Goal: Check status: Check status

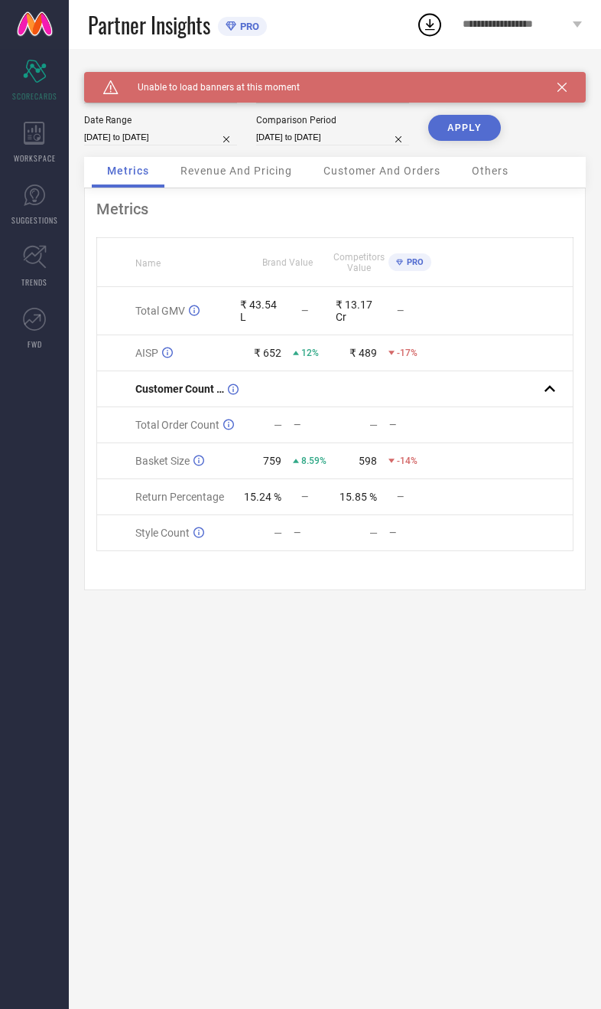
click at [566, 80] on div "Caution Created with Sketch. Unable to load banners at this moment" at bounding box center [335, 87] width 502 height 31
click at [567, 82] on div "Caution Created with Sketch. Unable to load banners at this moment" at bounding box center [335, 87] width 502 height 31
click at [562, 88] on icon at bounding box center [562, 87] width 9 height 9
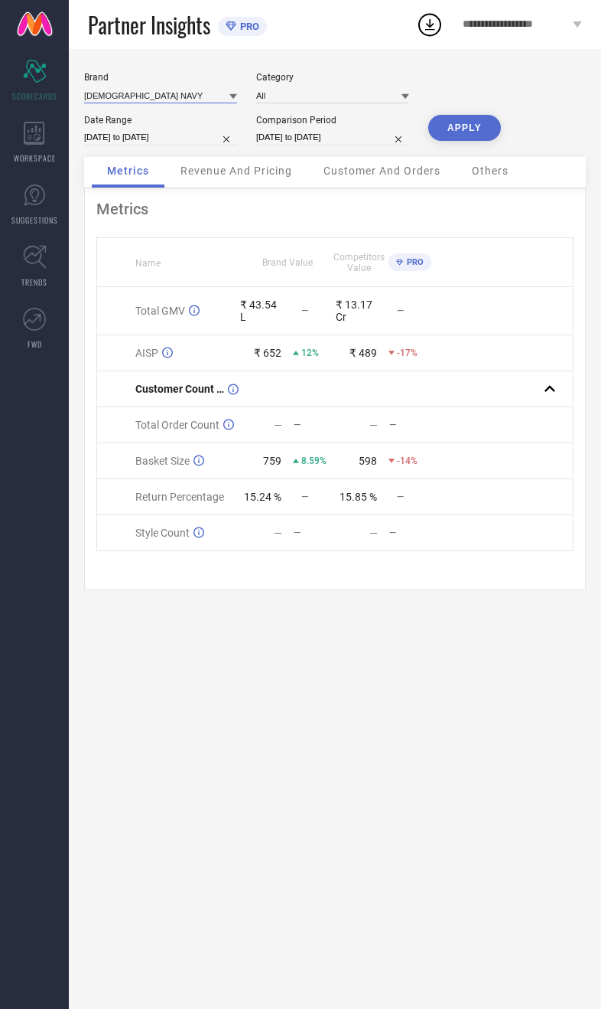
click at [151, 103] on input at bounding box center [160, 95] width 153 height 16
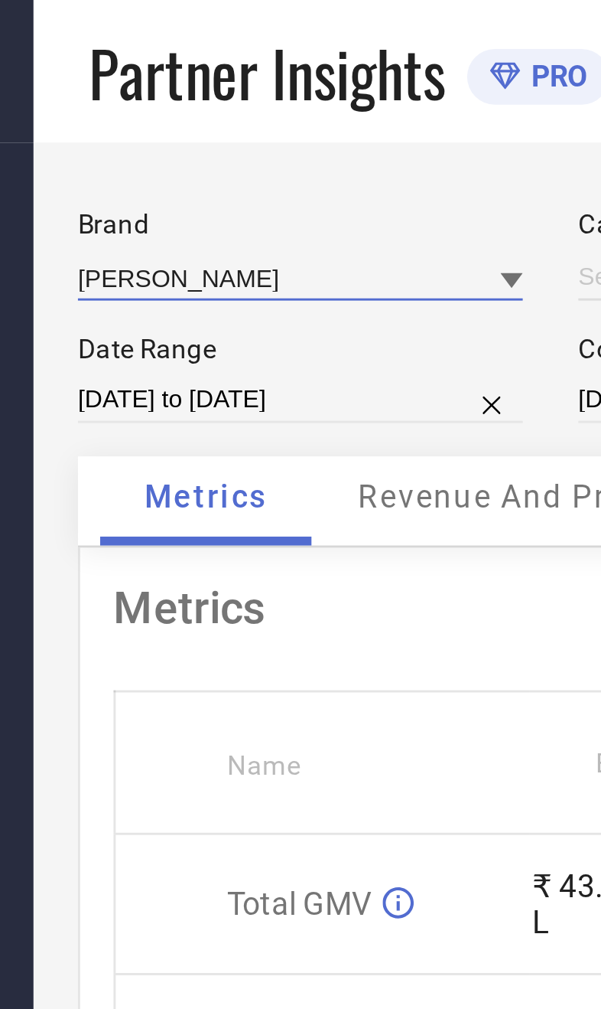
type input "All"
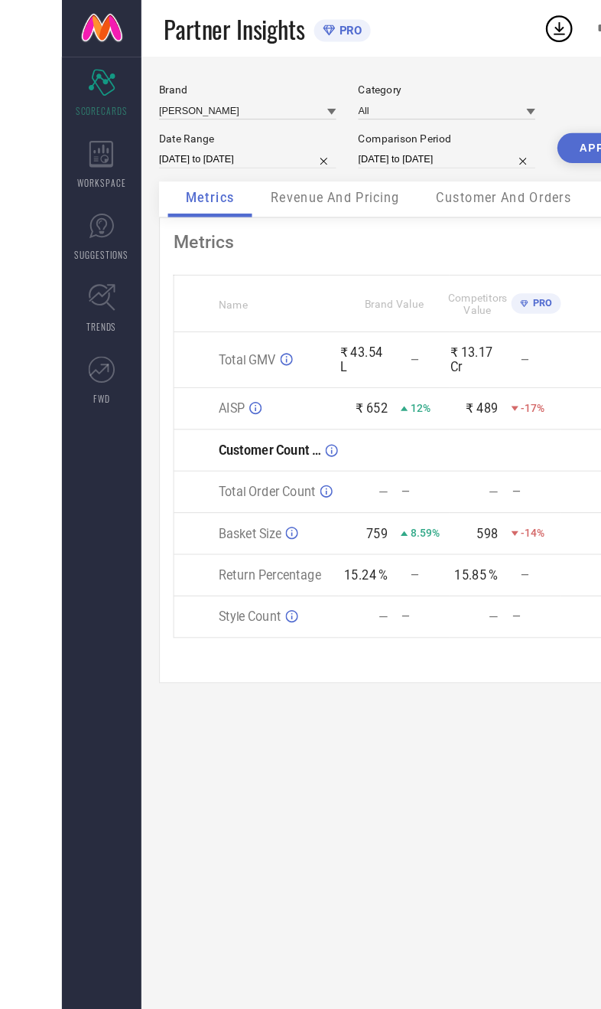
click at [501, 132] on button "APPLY" at bounding box center [464, 128] width 73 height 26
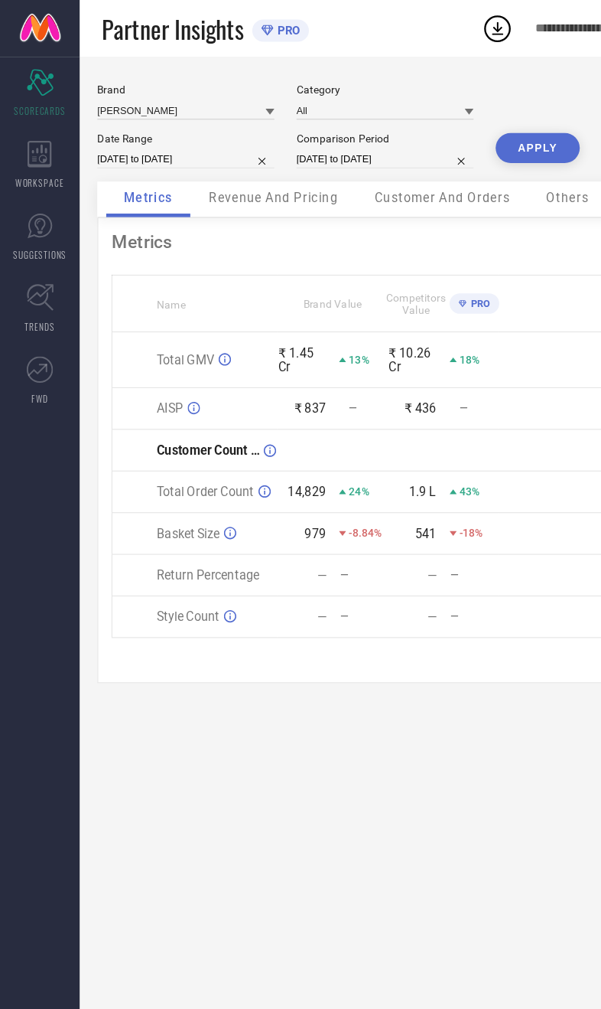
click at [272, 187] on div "Revenue And Pricing" at bounding box center [236, 172] width 142 height 31
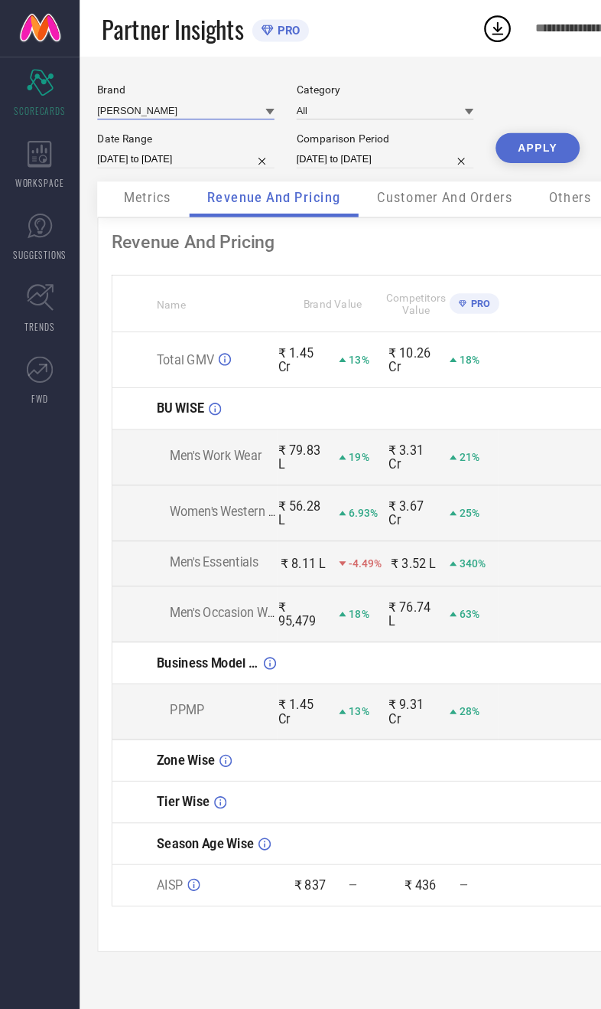
click at [167, 97] on input at bounding box center [160, 95] width 153 height 16
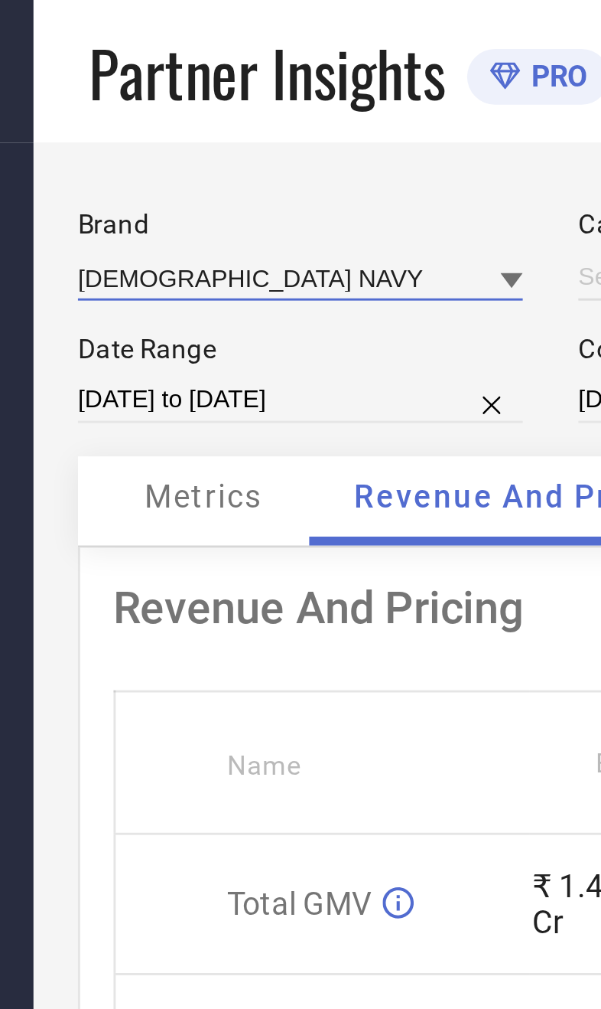
type input "All"
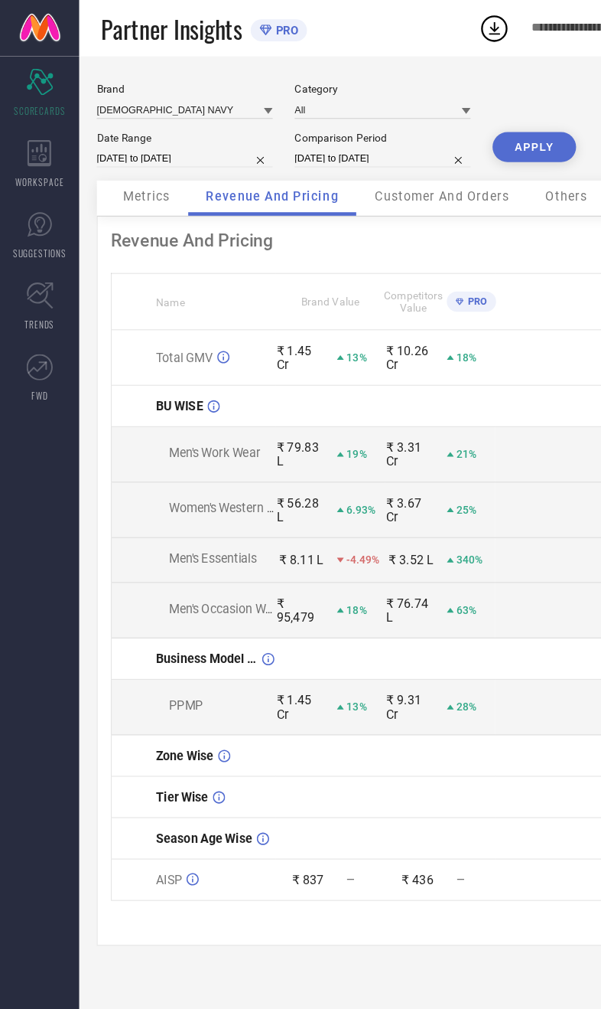
click at [471, 124] on button "APPLY" at bounding box center [464, 128] width 73 height 26
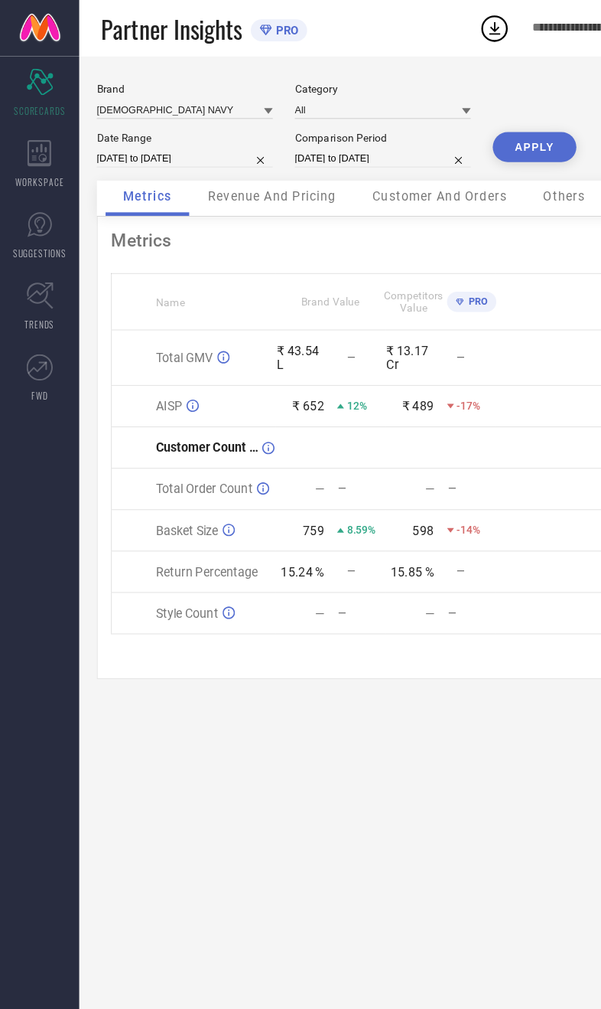
click at [272, 177] on span "Revenue And Pricing" at bounding box center [237, 171] width 112 height 12
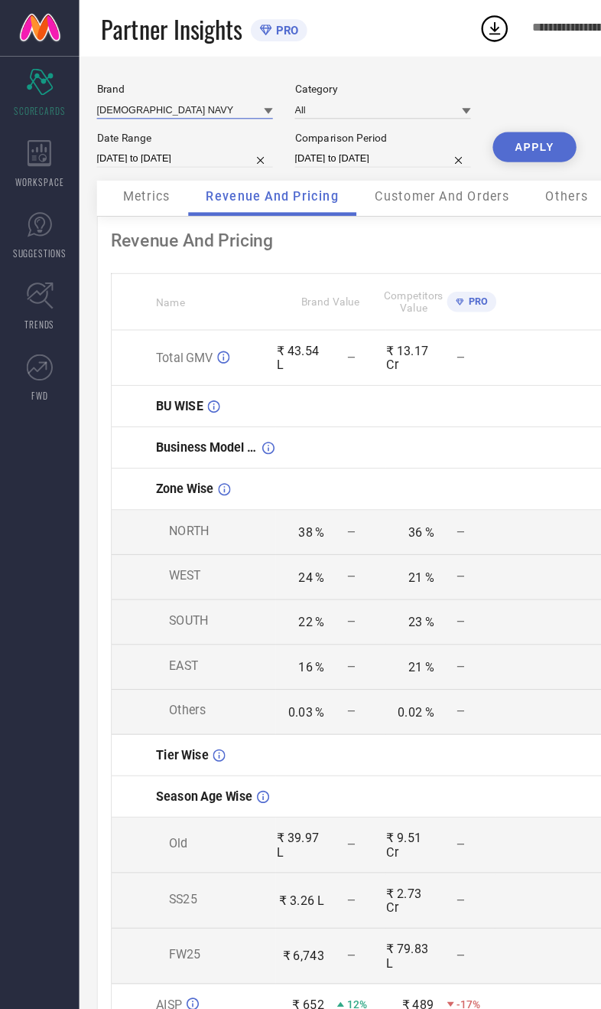
click at [158, 94] on input at bounding box center [160, 95] width 153 height 16
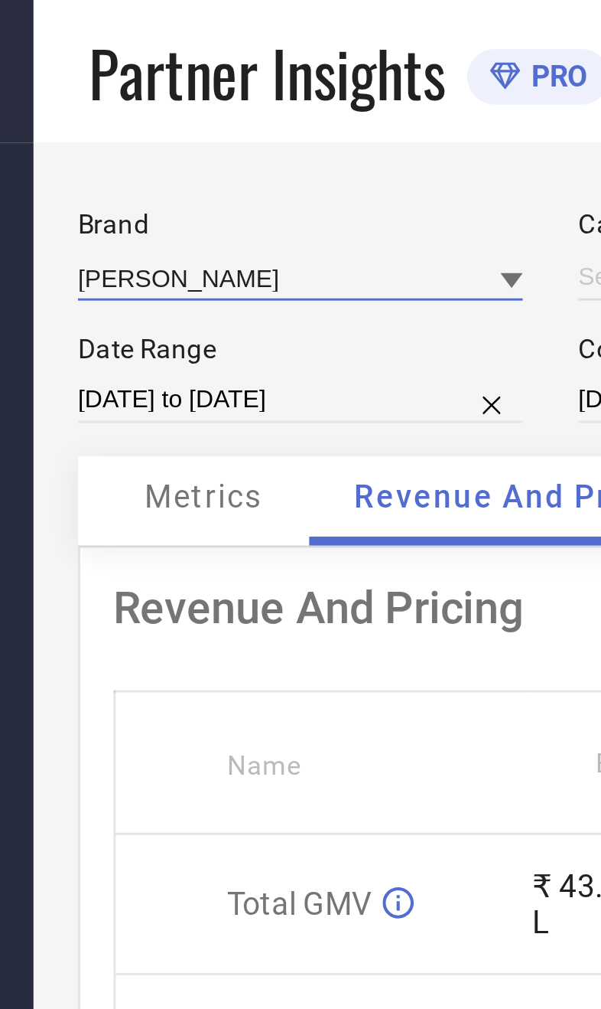
type input "All"
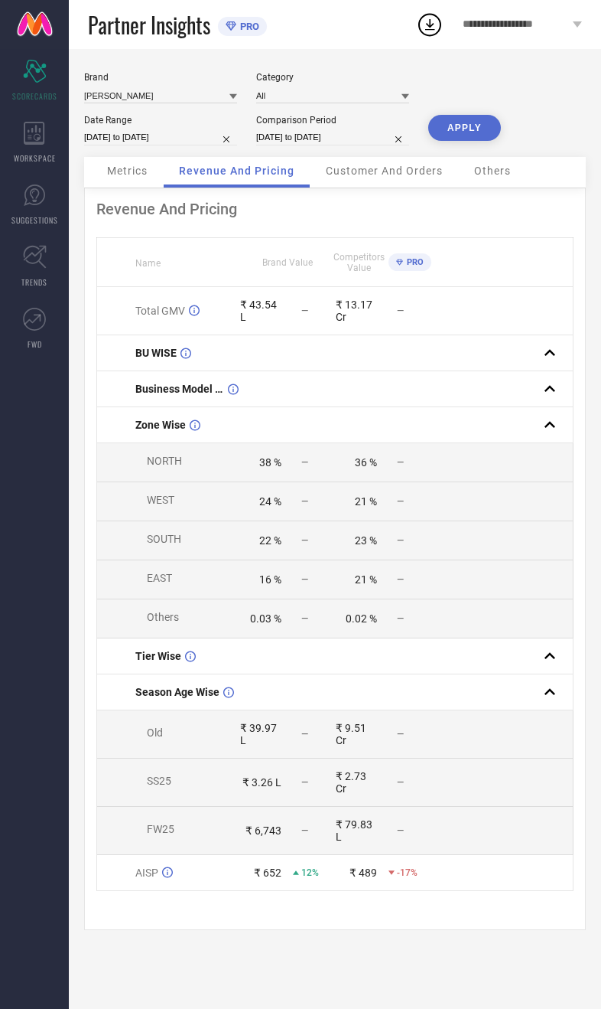
click at [487, 132] on button "APPLY" at bounding box center [464, 128] width 73 height 26
